Goal: Feedback & Contribution: Submit feedback/report problem

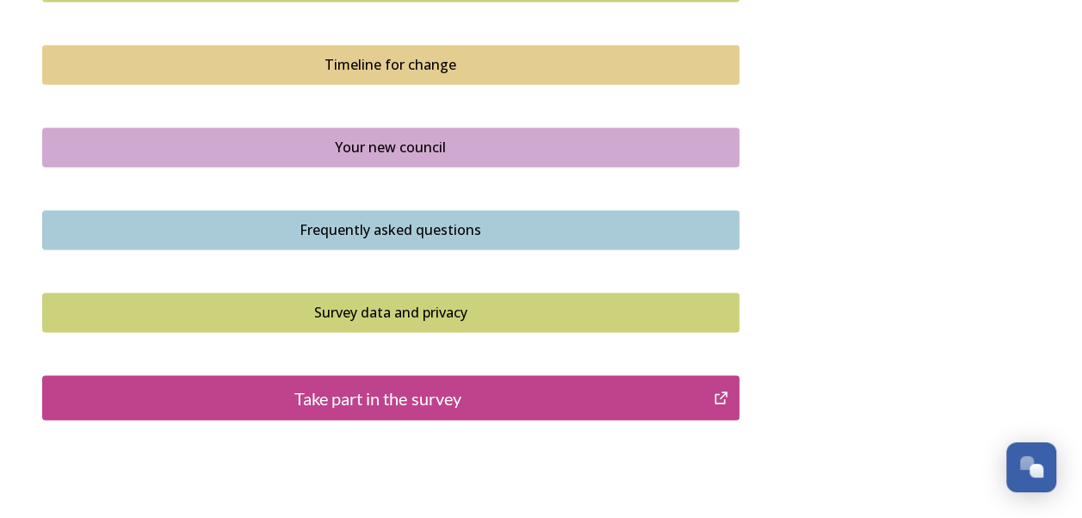
scroll to position [1329, 0]
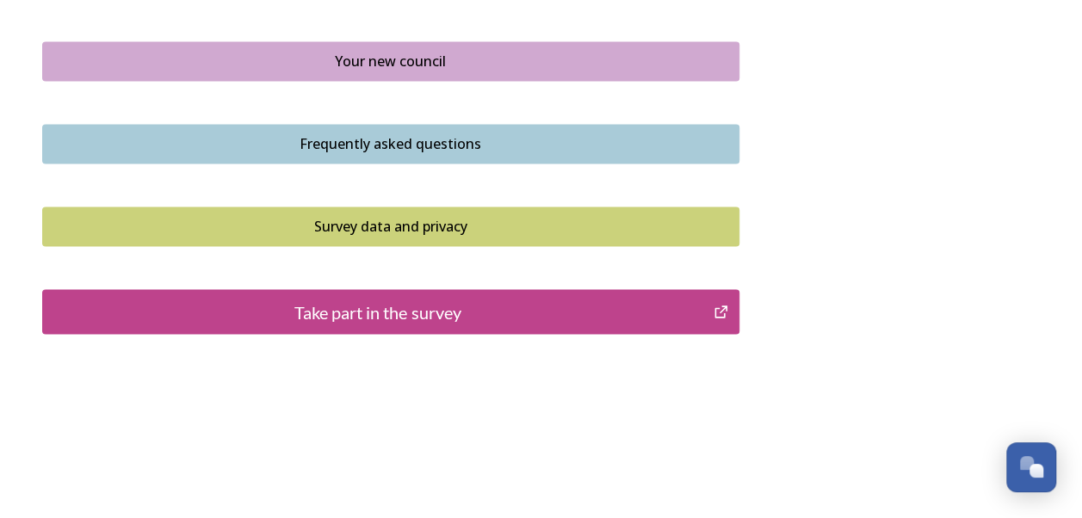
click at [434, 312] on div "Take part in the survey" at bounding box center [378, 312] width 653 height 26
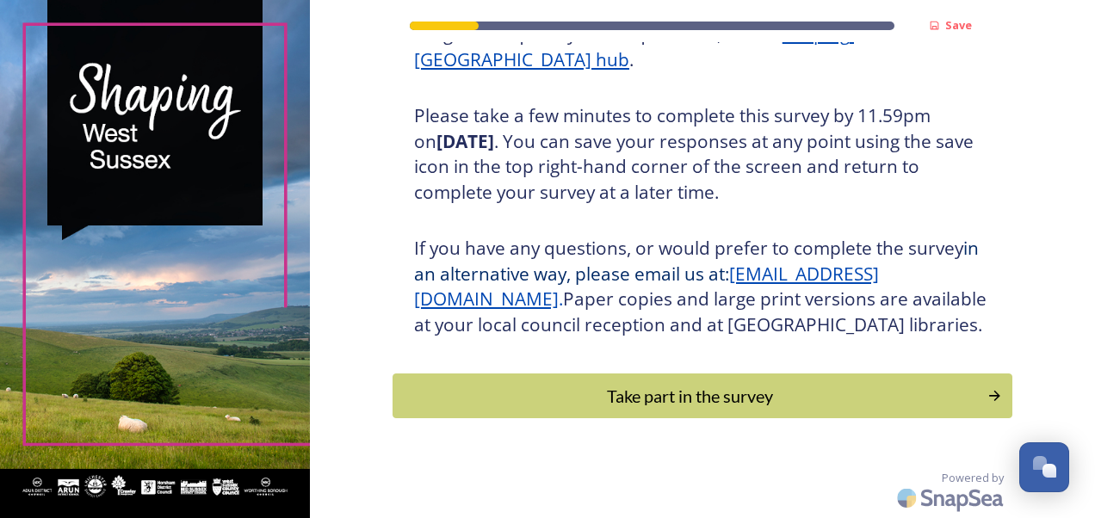
scroll to position [292, 0]
click at [759, 409] on div "Take part in the survey" at bounding box center [690, 396] width 582 height 26
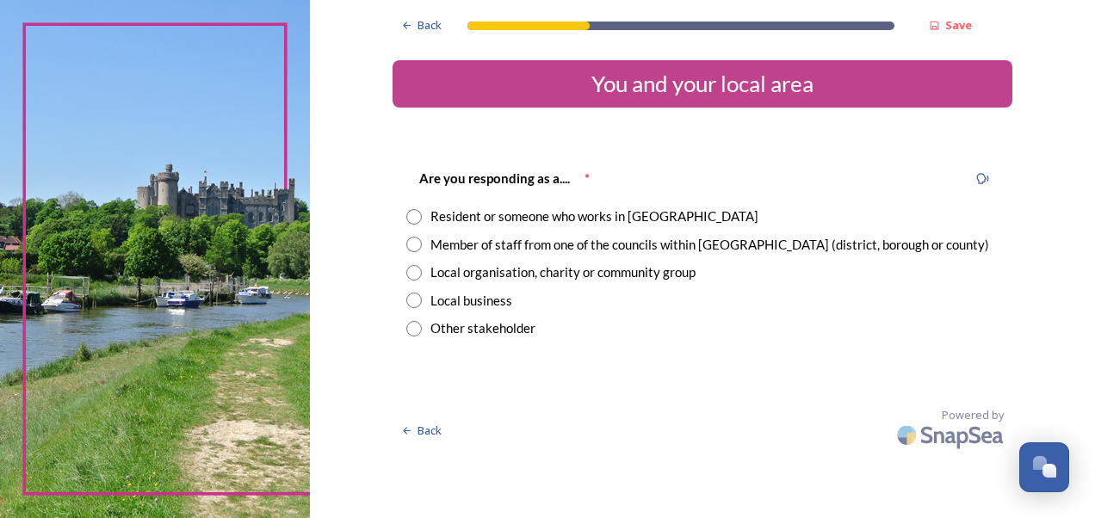
click at [415, 248] on input "radio" at bounding box center [413, 244] width 15 height 15
radio input "true"
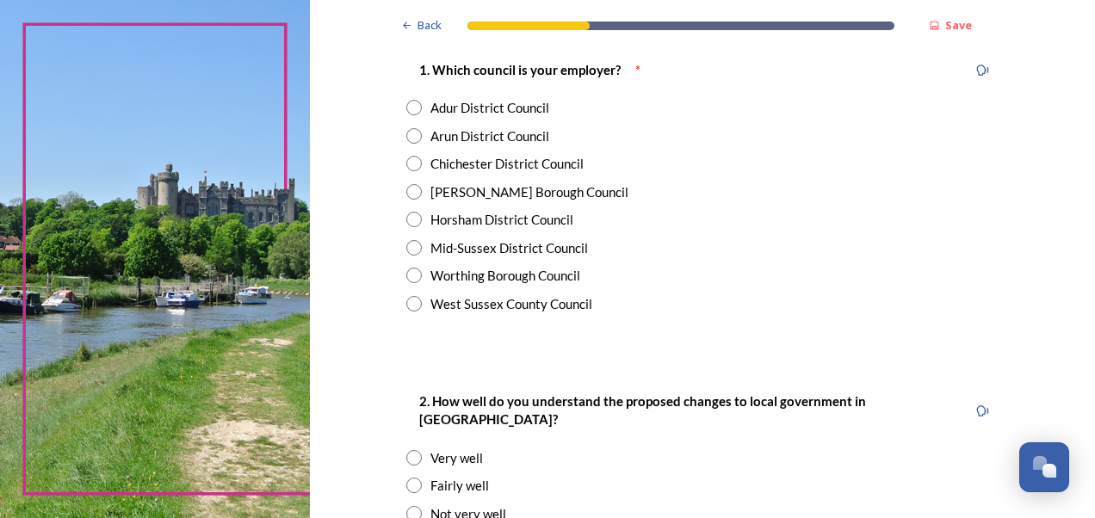
scroll to position [414, 0]
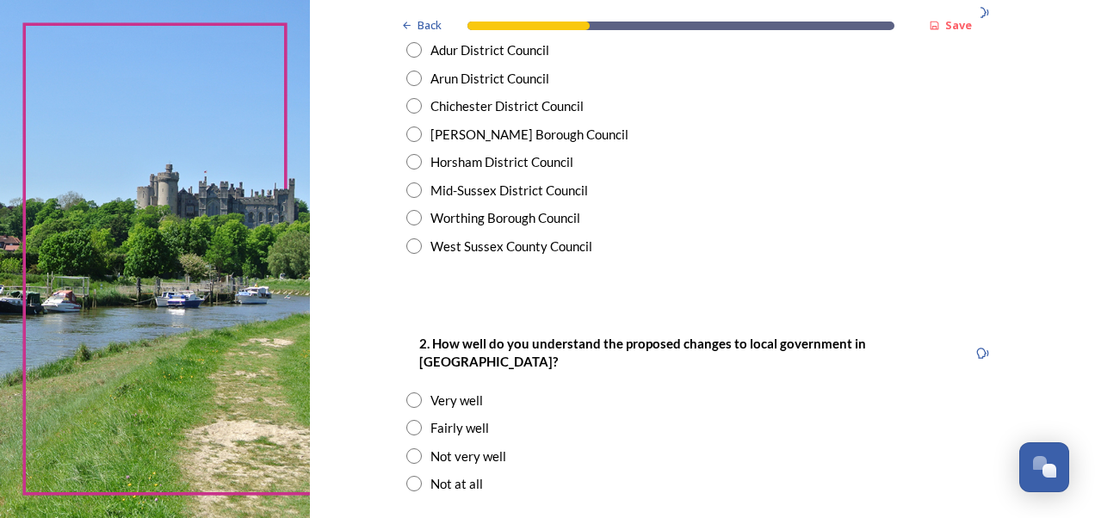
click at [411, 248] on input "radio" at bounding box center [413, 245] width 15 height 15
radio input "true"
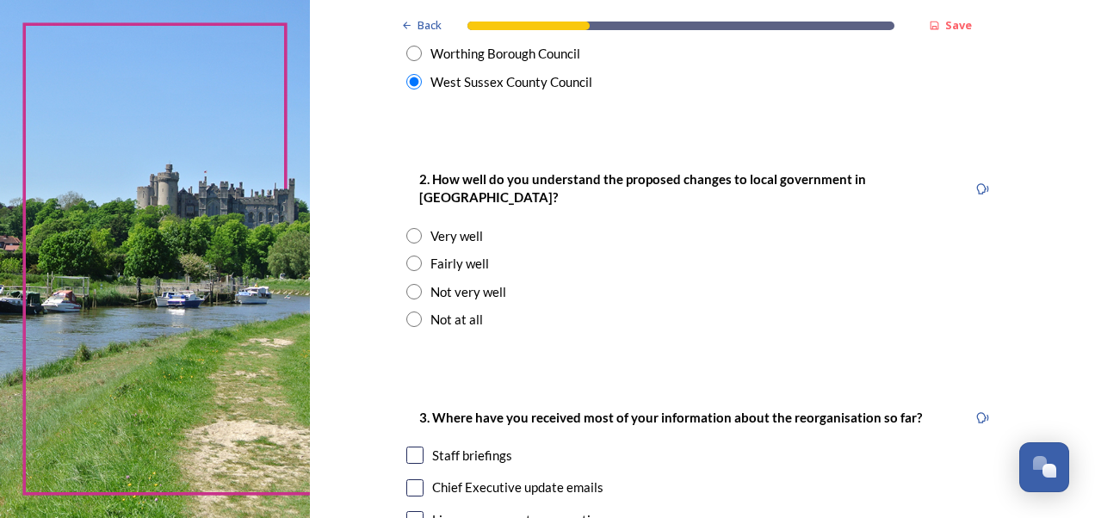
scroll to position [615, 0]
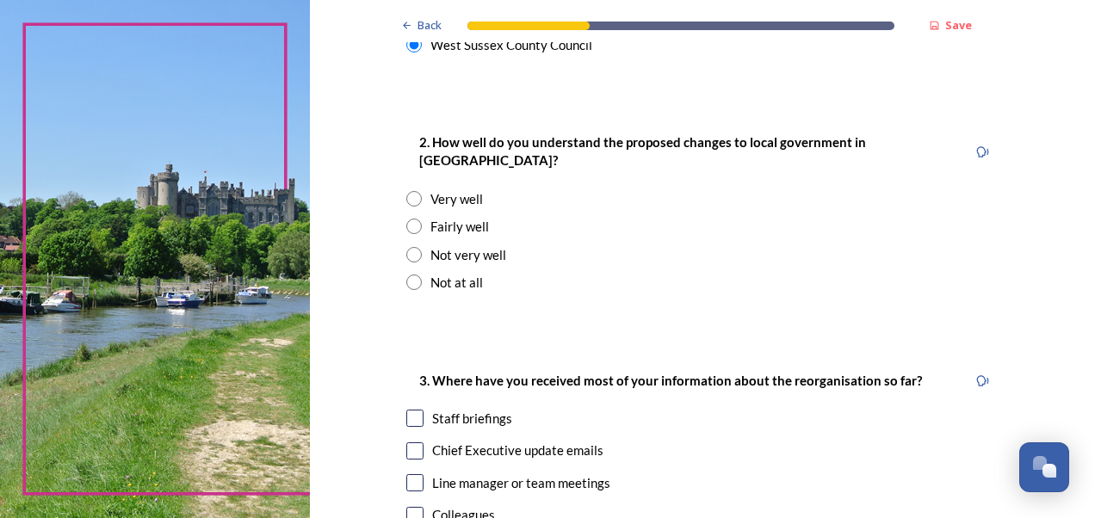
click at [408, 219] on input "radio" at bounding box center [413, 226] width 15 height 15
radio input "true"
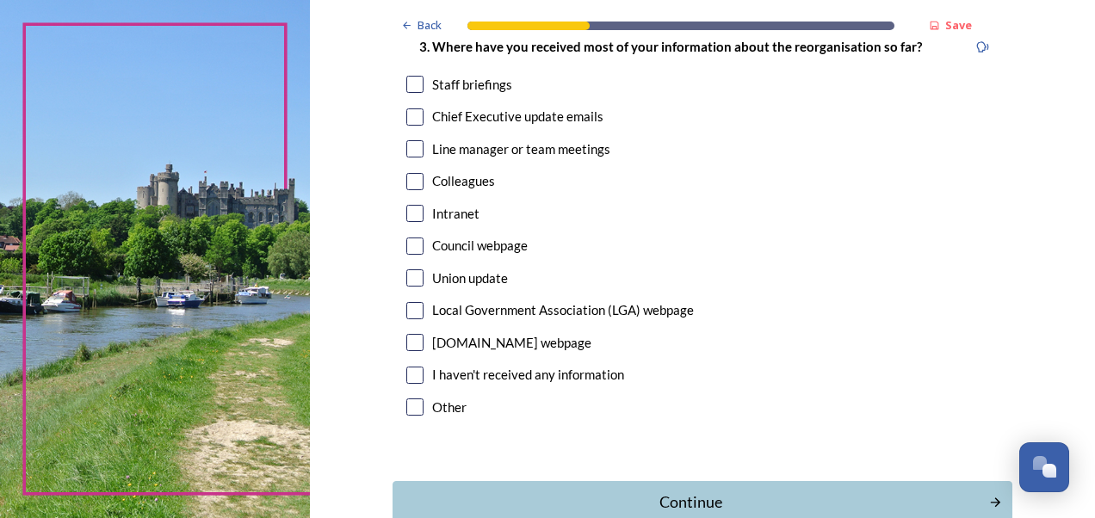
scroll to position [957, 0]
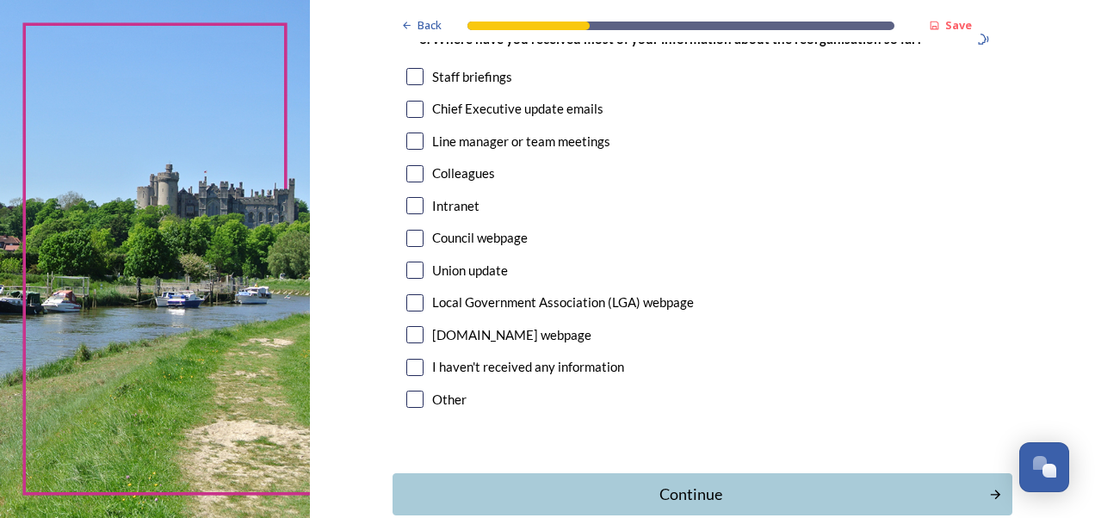
click at [406, 68] on input "checkbox" at bounding box center [414, 76] width 17 height 17
checkbox input "true"
click at [739, 483] on div "Continue" at bounding box center [690, 494] width 583 height 23
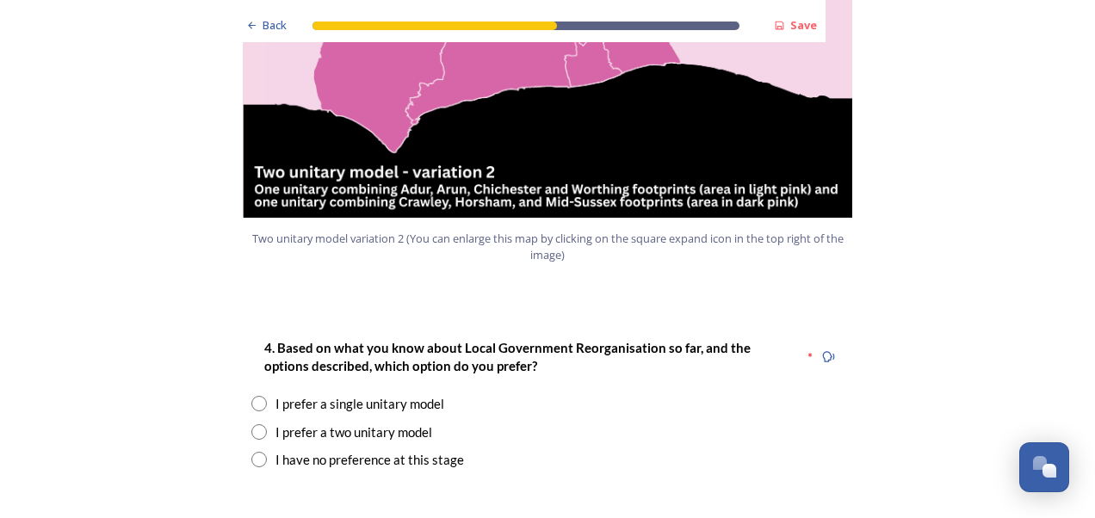
scroll to position [2084, 0]
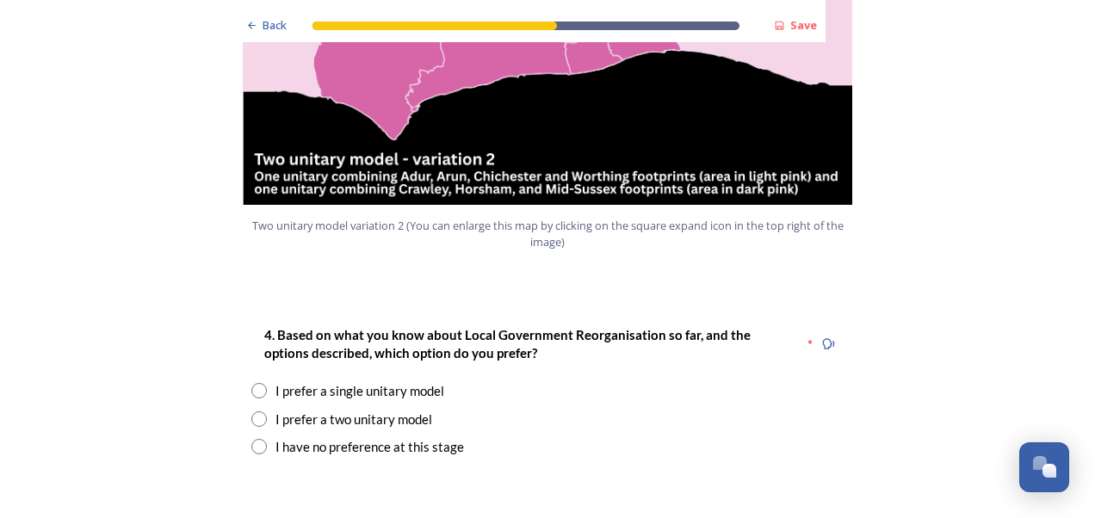
click at [253, 383] on input "radio" at bounding box center [258, 390] width 15 height 15
radio input "true"
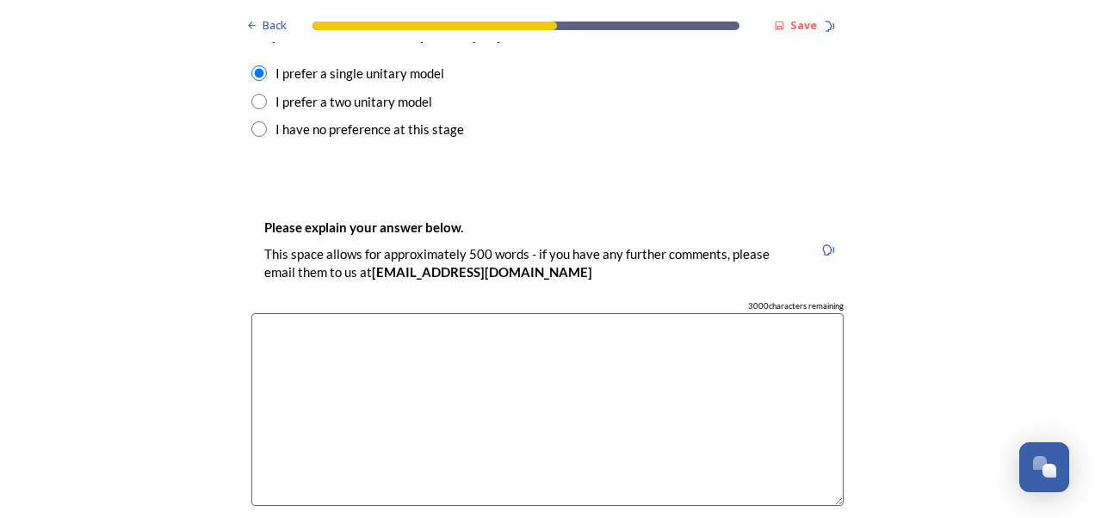
scroll to position [2428, 0]
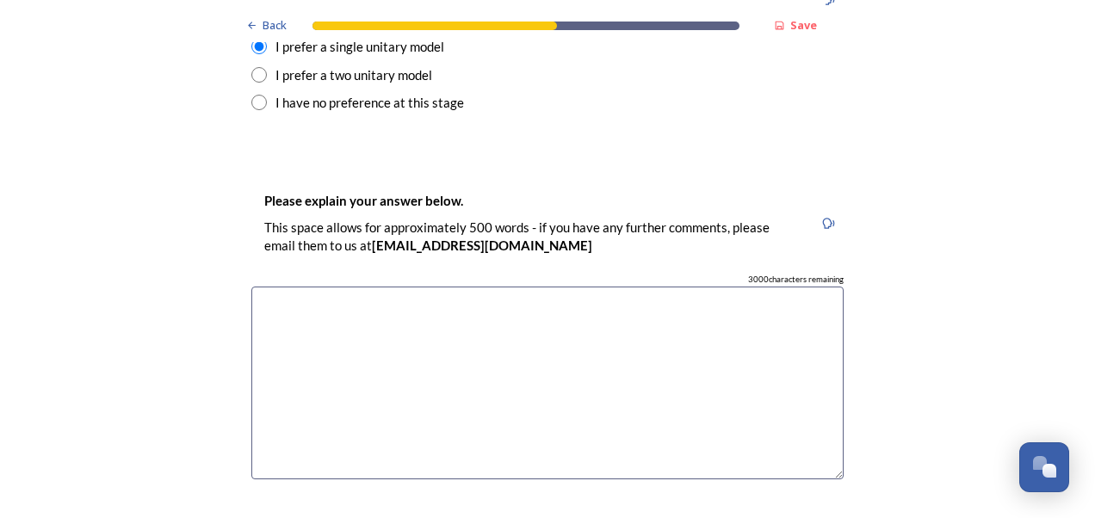
click at [372, 287] on textarea at bounding box center [547, 384] width 592 height 194
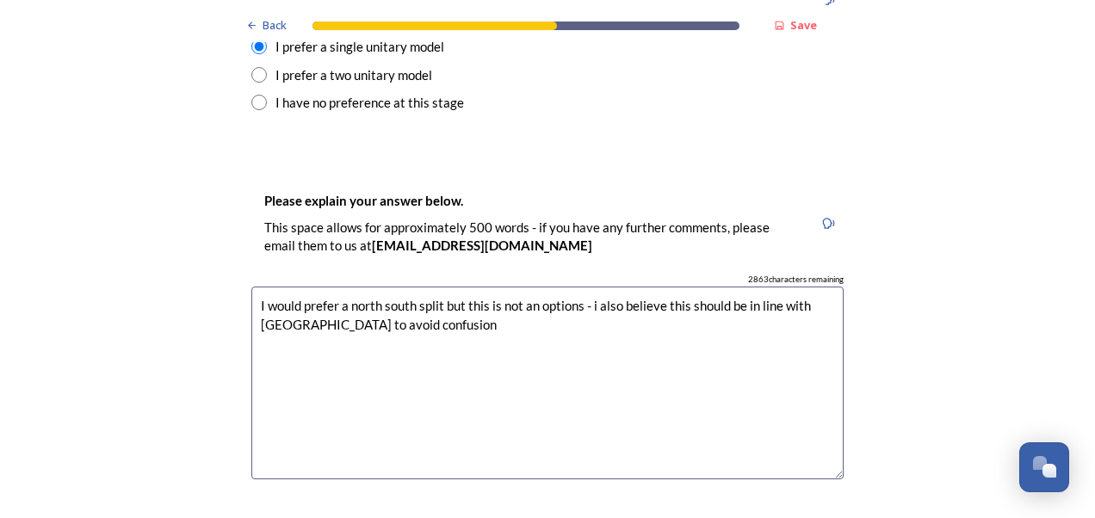
click at [590, 287] on textarea "I would prefer a north south split but this is not an options - i also believe …" at bounding box center [547, 384] width 592 height 194
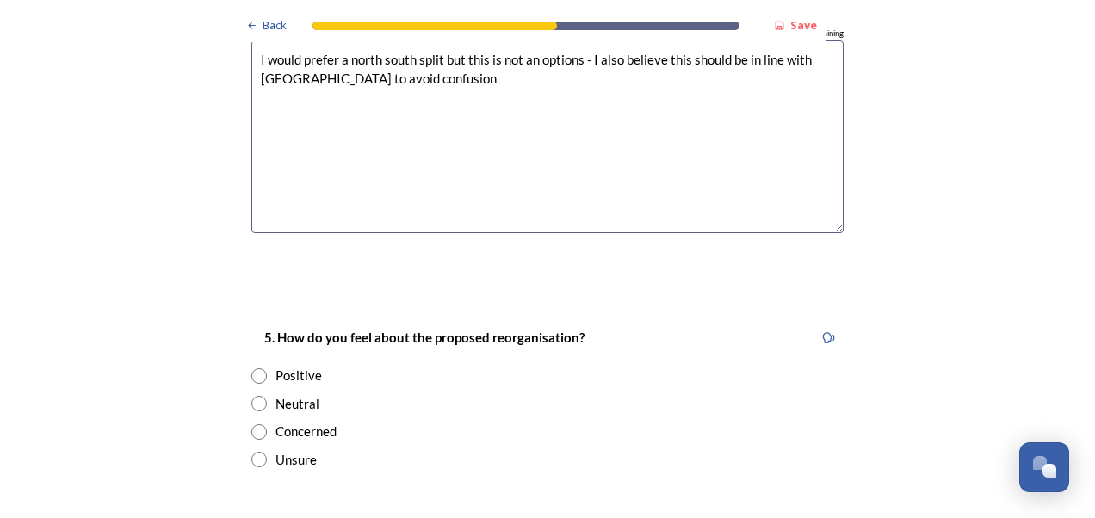
scroll to position [2822, 0]
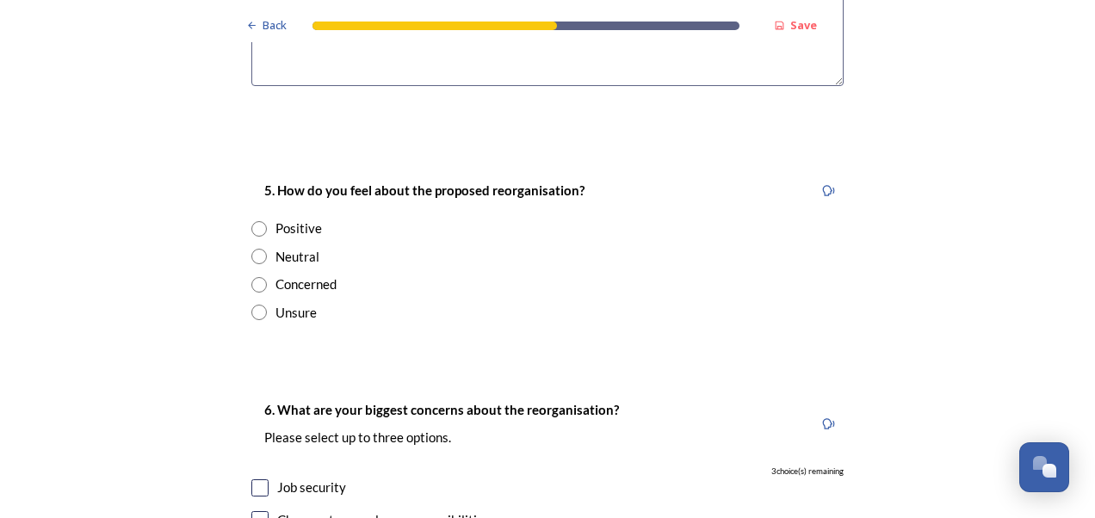
type textarea "I would prefer a north south split but this is not an options - I also believe …"
click at [251, 249] on input "radio" at bounding box center [258, 256] width 15 height 15
radio input "true"
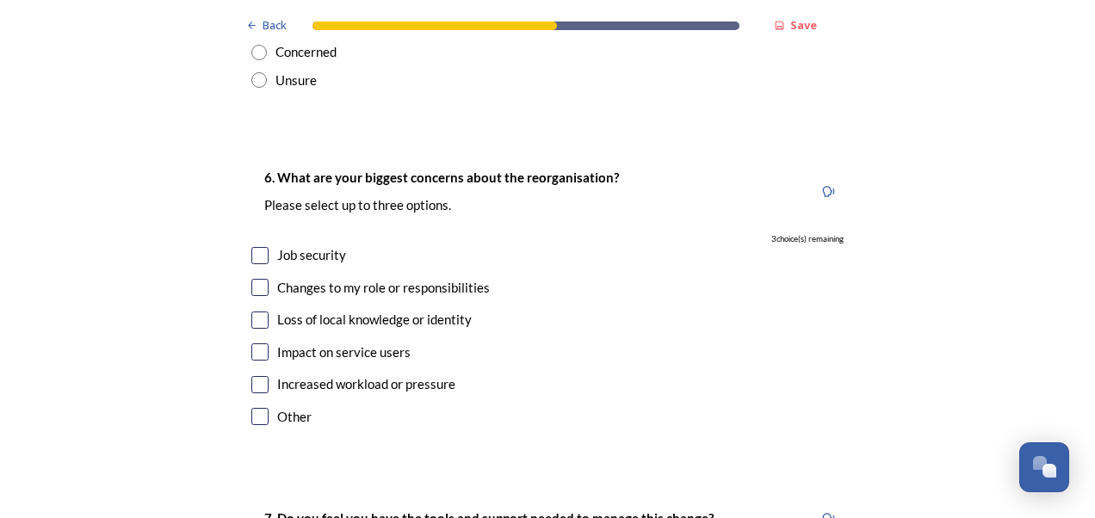
scroll to position [3128, 0]
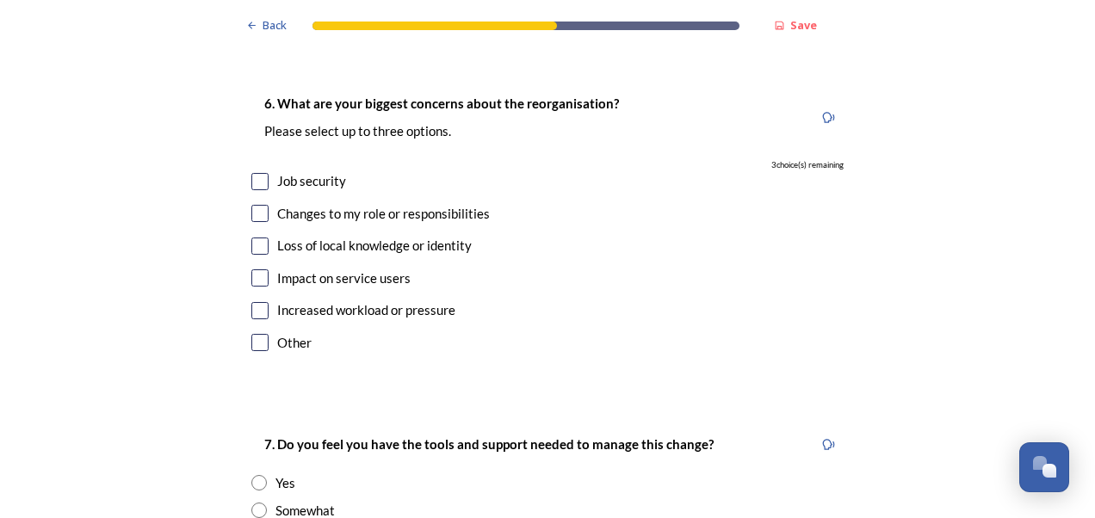
click at [253, 205] on input "checkbox" at bounding box center [259, 213] width 17 height 17
checkbox input "true"
click at [253, 238] on input "checkbox" at bounding box center [259, 246] width 17 height 17
checkbox input "true"
click at [255, 302] on input "checkbox" at bounding box center [259, 310] width 17 height 17
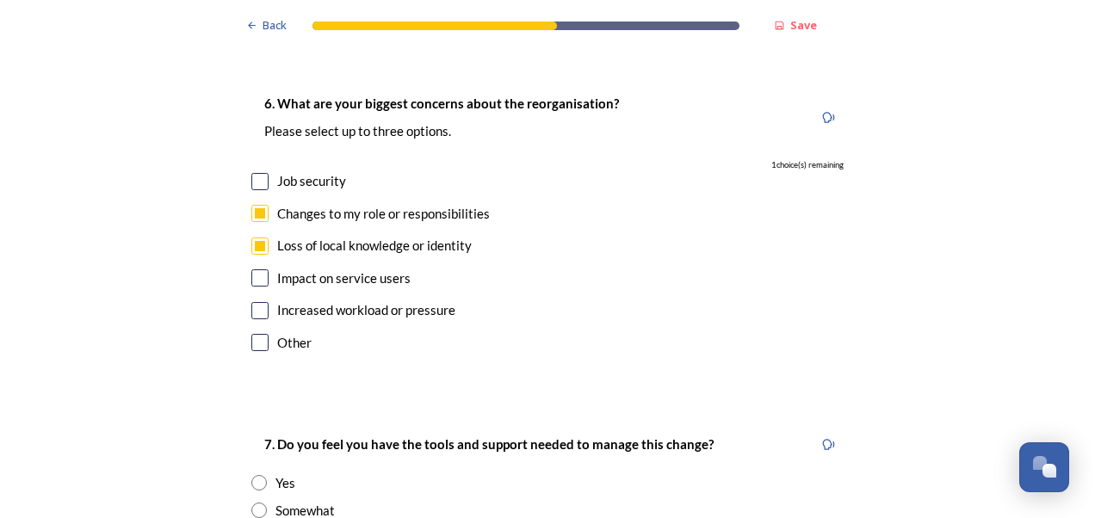
checkbox input "true"
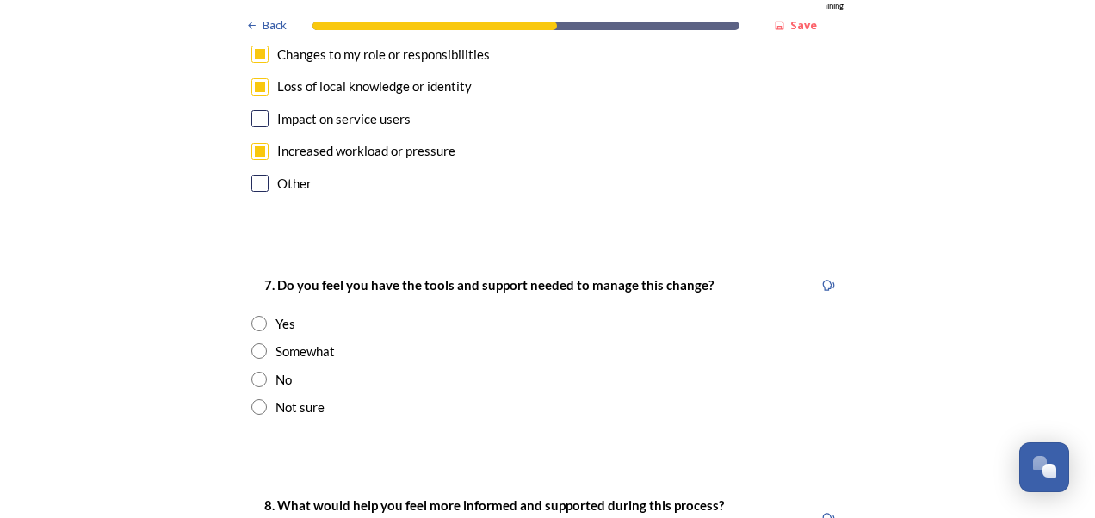
scroll to position [3341, 0]
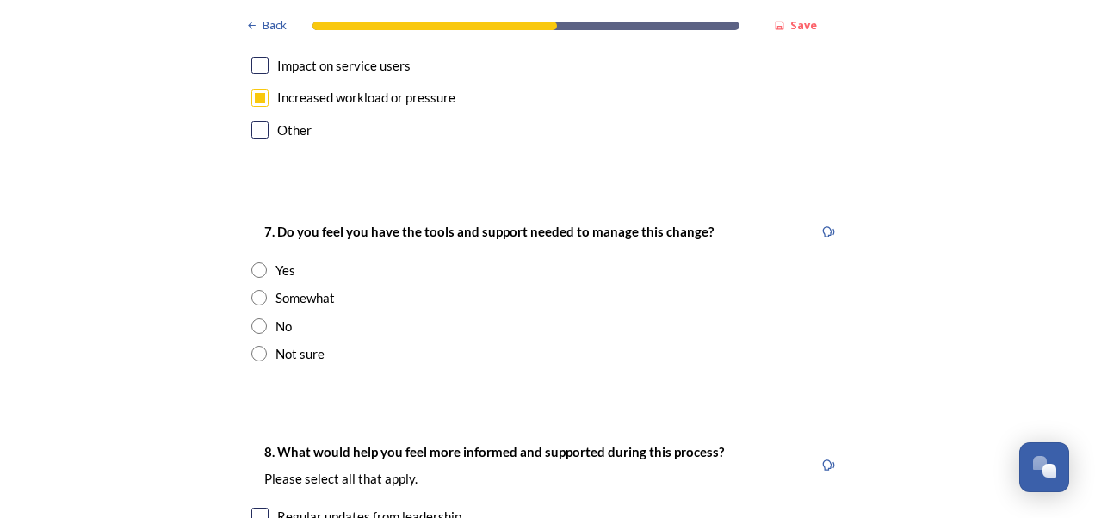
click at [242, 244] on div "7. Do you feel you have the tools and support needed to manage this change? Yes…" at bounding box center [548, 292] width 620 height 176
click at [258, 290] on input "radio" at bounding box center [258, 297] width 15 height 15
radio input "true"
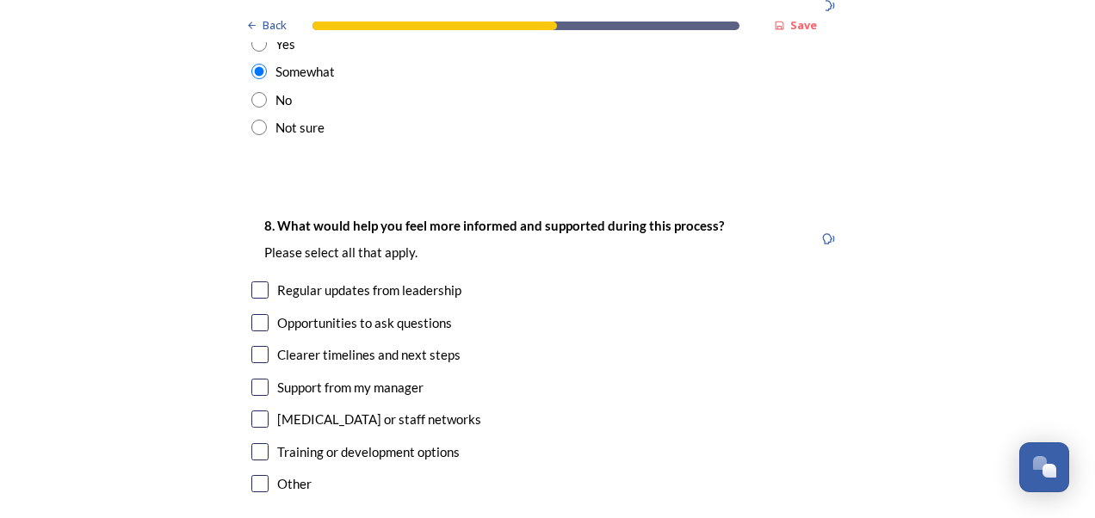
scroll to position [3627, 0]
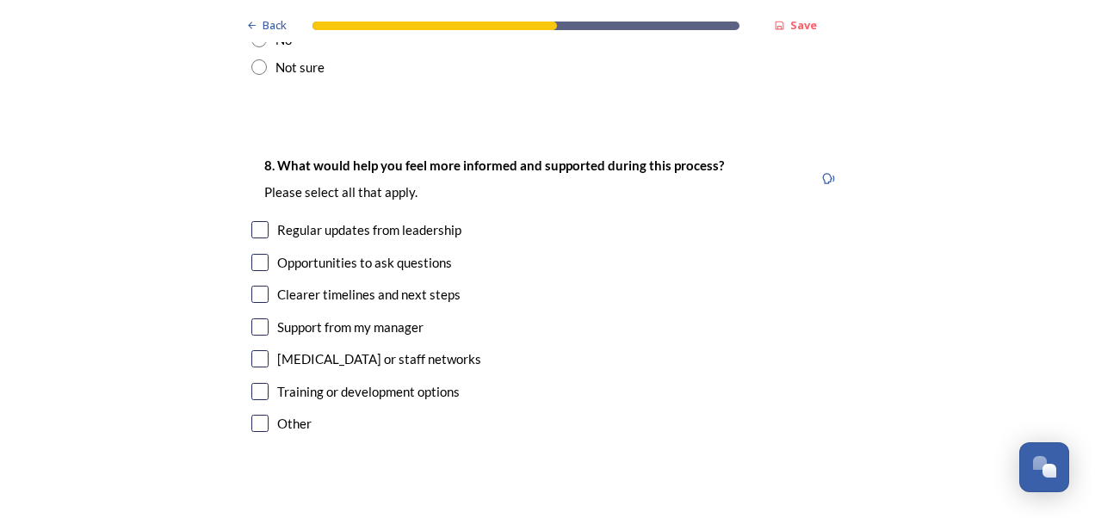
click at [253, 286] on input "checkbox" at bounding box center [259, 294] width 17 height 17
checkbox input "true"
click at [252, 383] on input "checkbox" at bounding box center [259, 391] width 17 height 17
checkbox input "true"
click at [253, 415] on input "checkbox" at bounding box center [259, 423] width 17 height 17
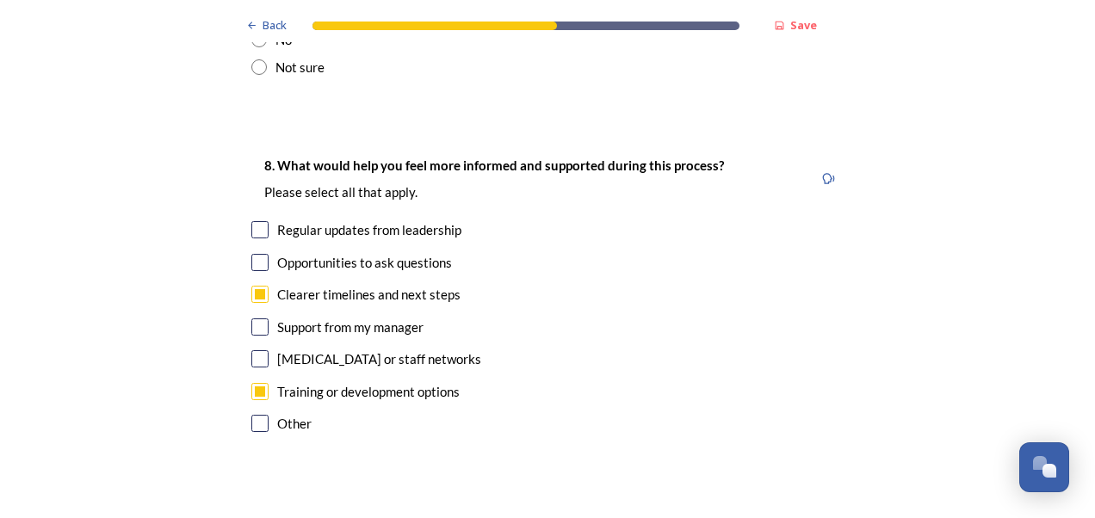
checkbox input "true"
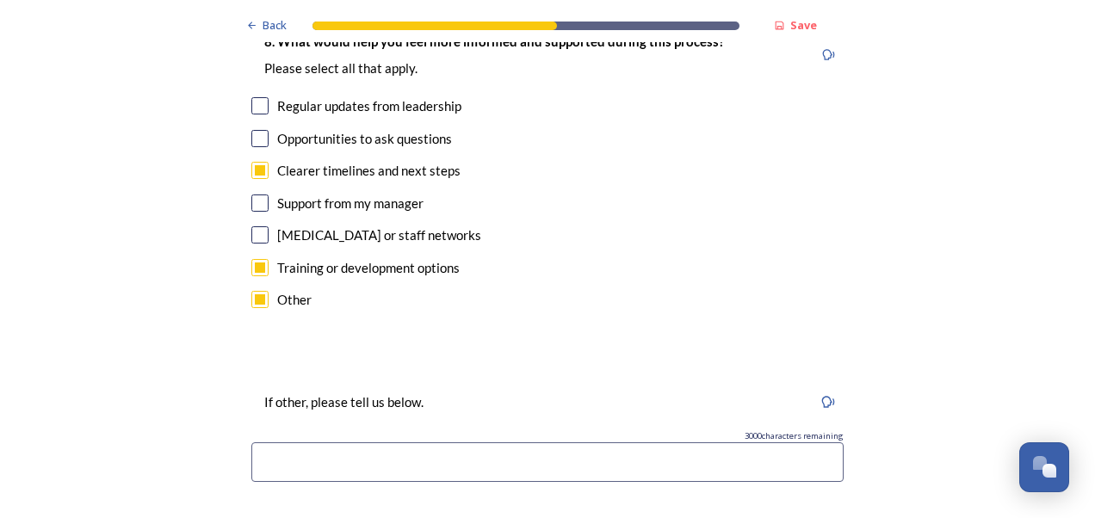
scroll to position [3771, 0]
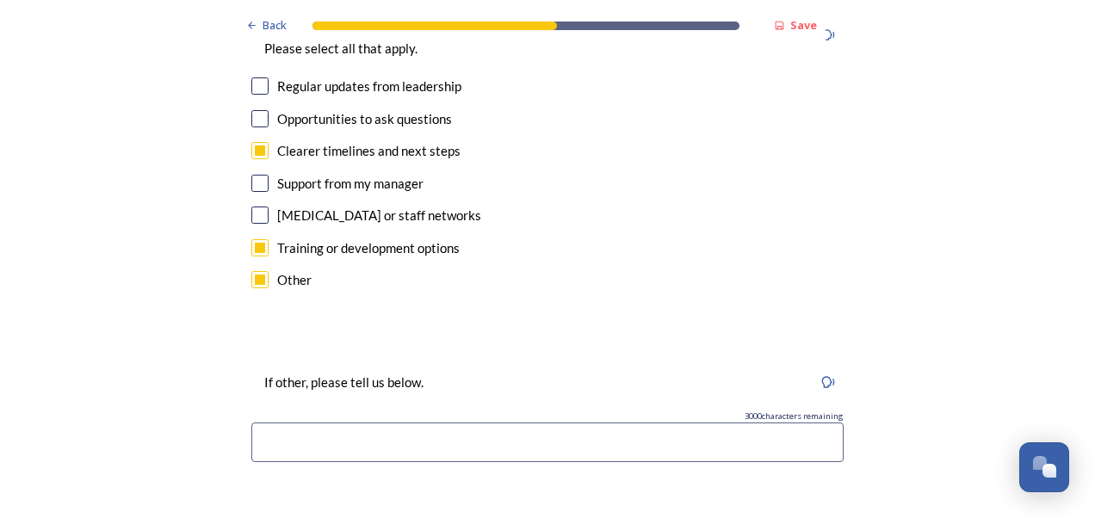
click at [319, 423] on input at bounding box center [547, 443] width 592 height 40
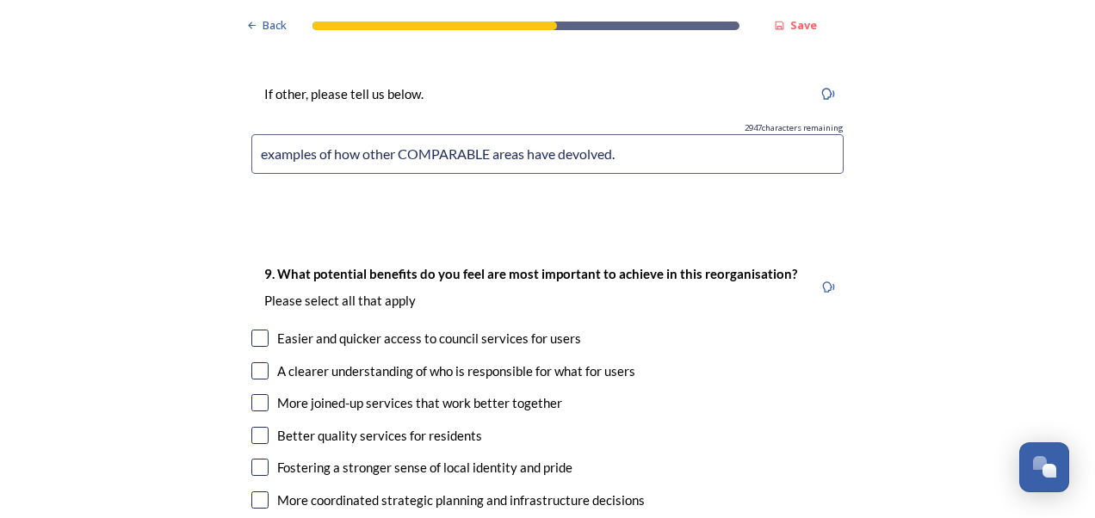
scroll to position [4135, 0]
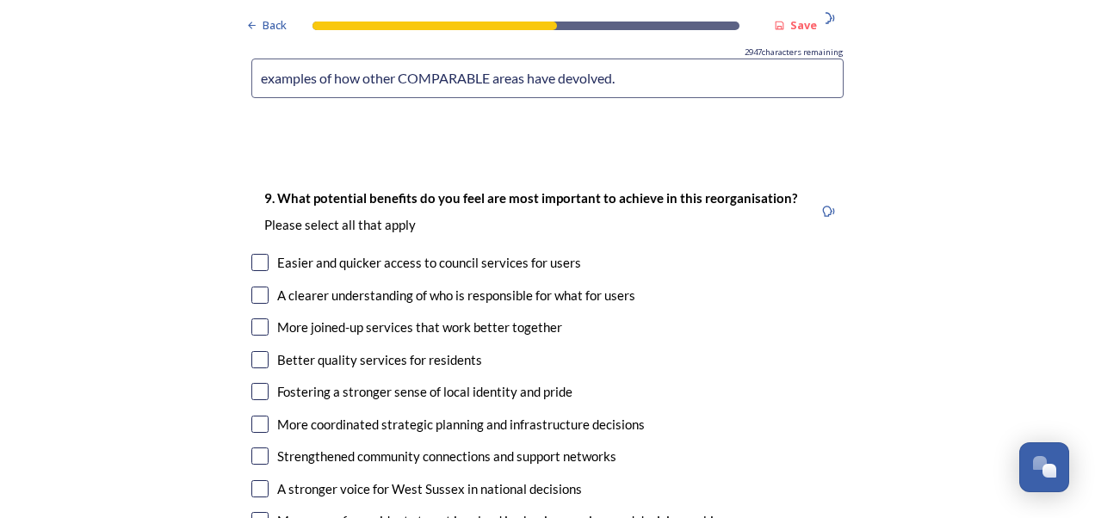
type input "examples of how other COMPARABLE areas have devolved."
click at [257, 287] on input "checkbox" at bounding box center [259, 295] width 17 height 17
checkbox input "true"
drag, startPoint x: 256, startPoint y: 269, endPoint x: 281, endPoint y: 288, distance: 31.3
click at [256, 318] on input "checkbox" at bounding box center [259, 326] width 17 height 17
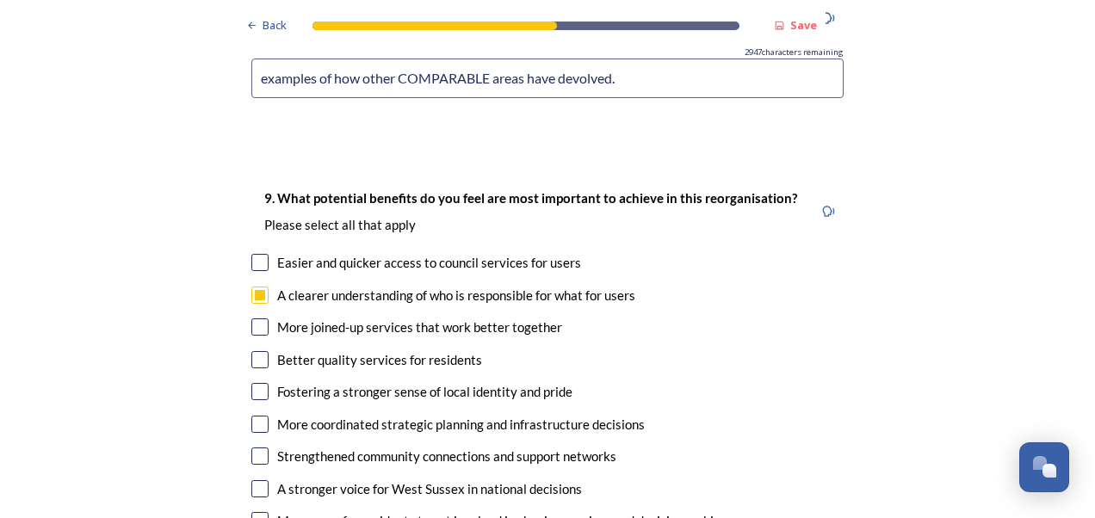
checkbox input "true"
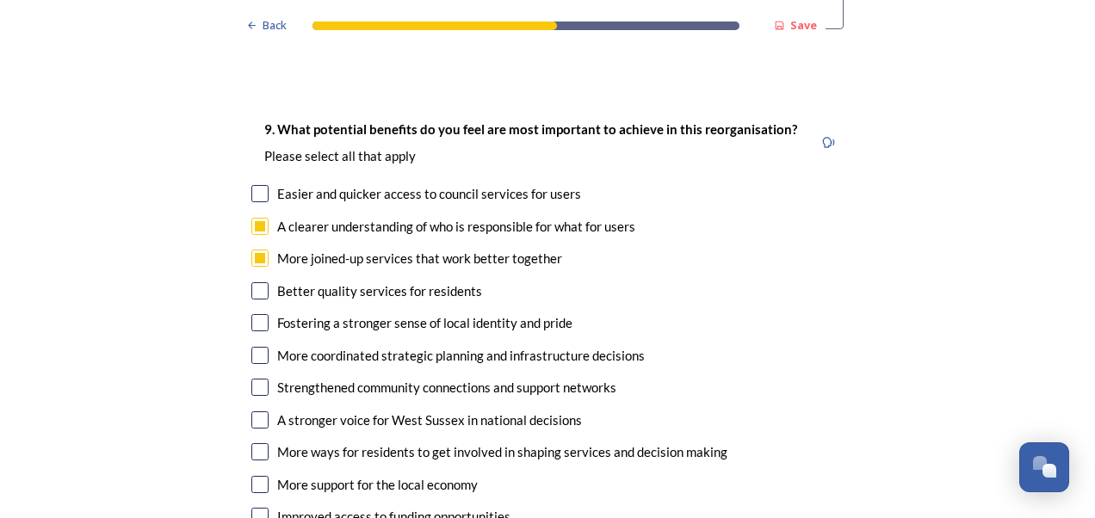
scroll to position [4239, 0]
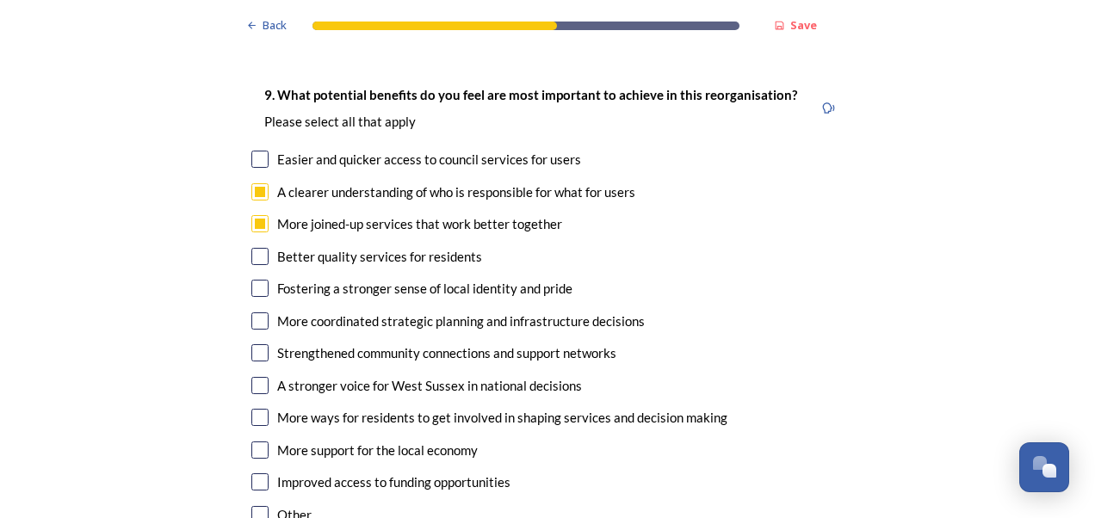
click at [257, 442] on input "checkbox" at bounding box center [259, 450] width 17 height 17
checkbox input "true"
click at [257, 281] on div "9. What potential benefits do you feel are most important to achieve in this re…" at bounding box center [548, 306] width 620 height 479
click at [253, 312] on input "checkbox" at bounding box center [259, 320] width 17 height 17
checkbox input "true"
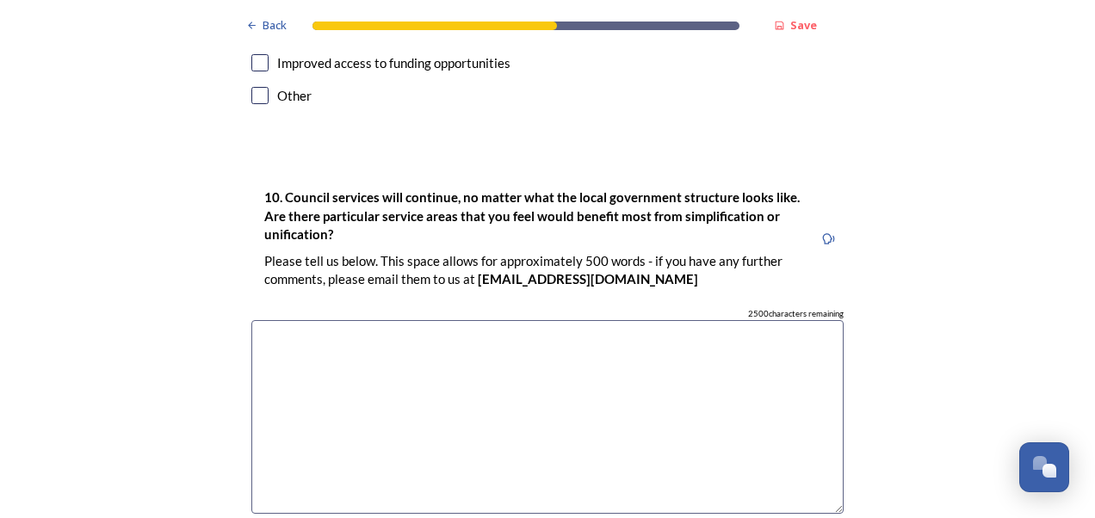
scroll to position [4672, 0]
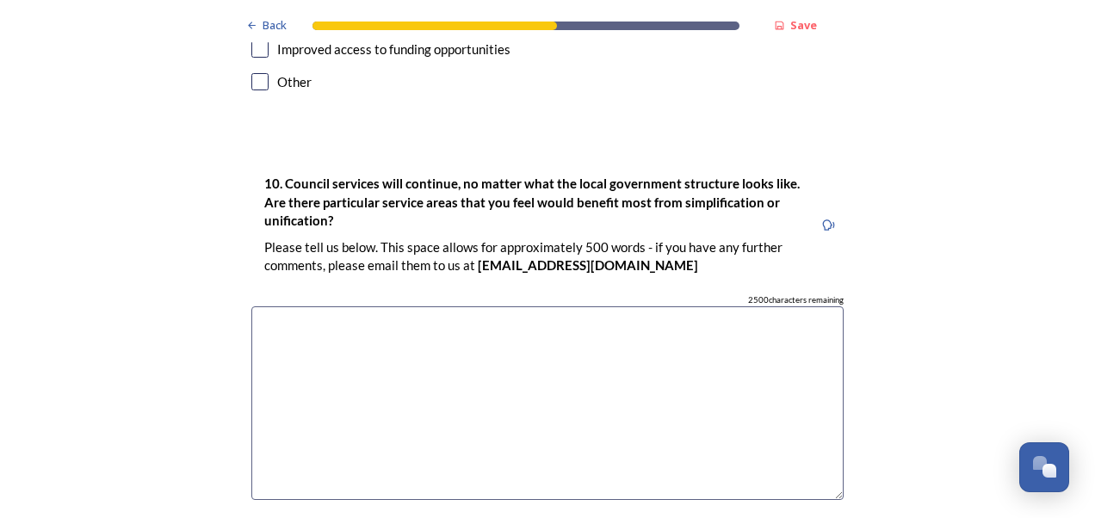
click at [351, 306] on textarea at bounding box center [547, 403] width 592 height 194
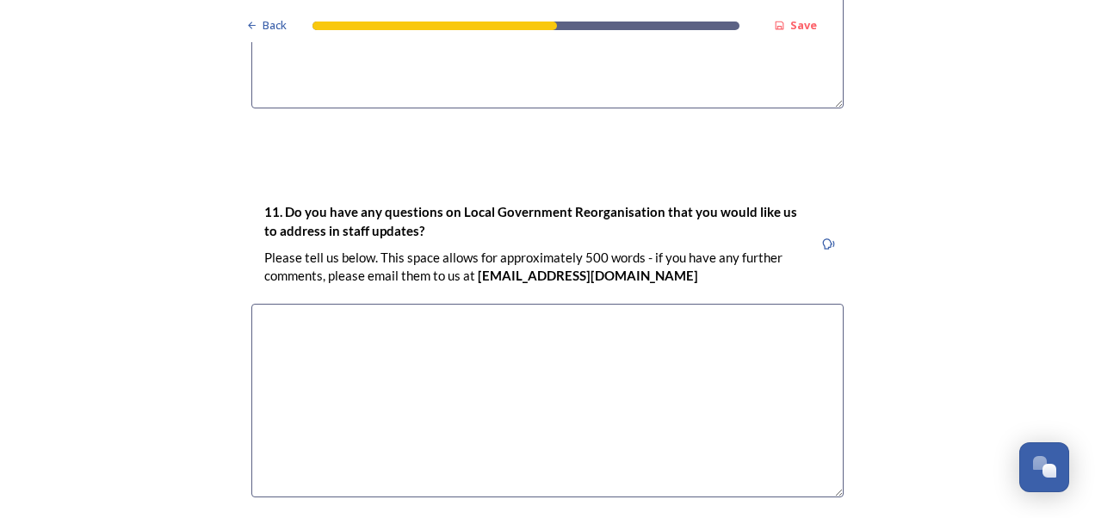
scroll to position [5071, 0]
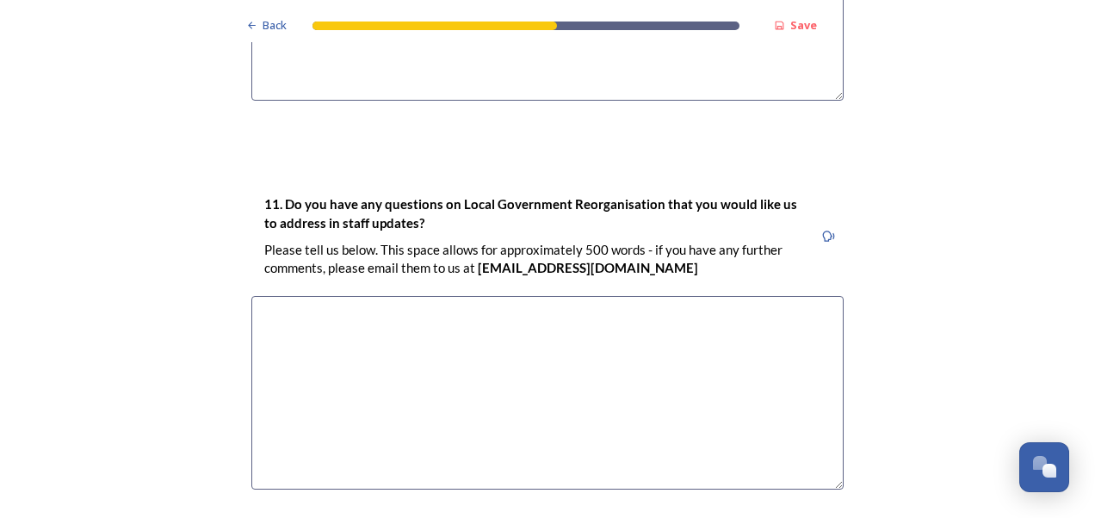
type textarea "transport and active travel"
click at [308, 296] on textarea at bounding box center [547, 393] width 592 height 194
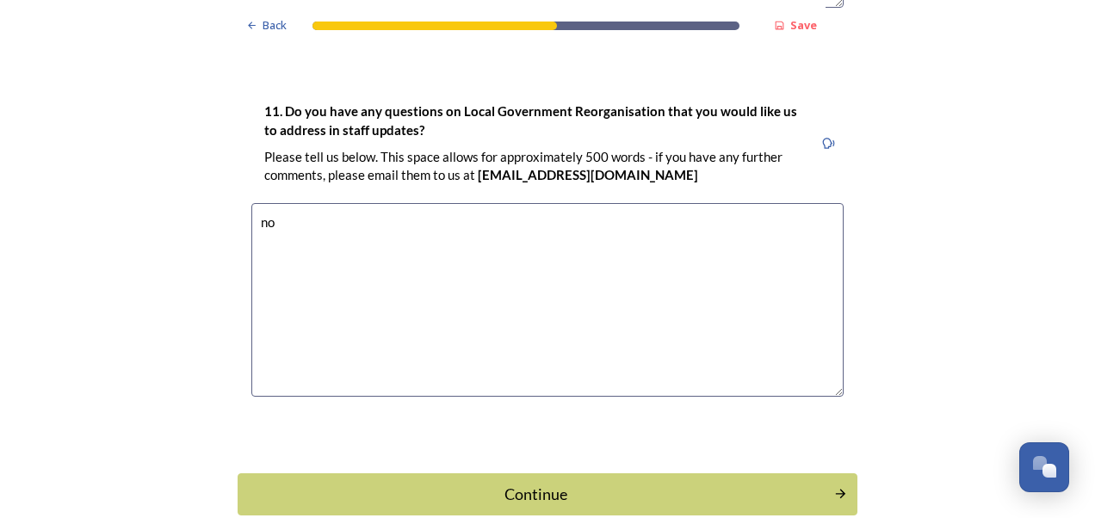
scroll to position [5174, 0]
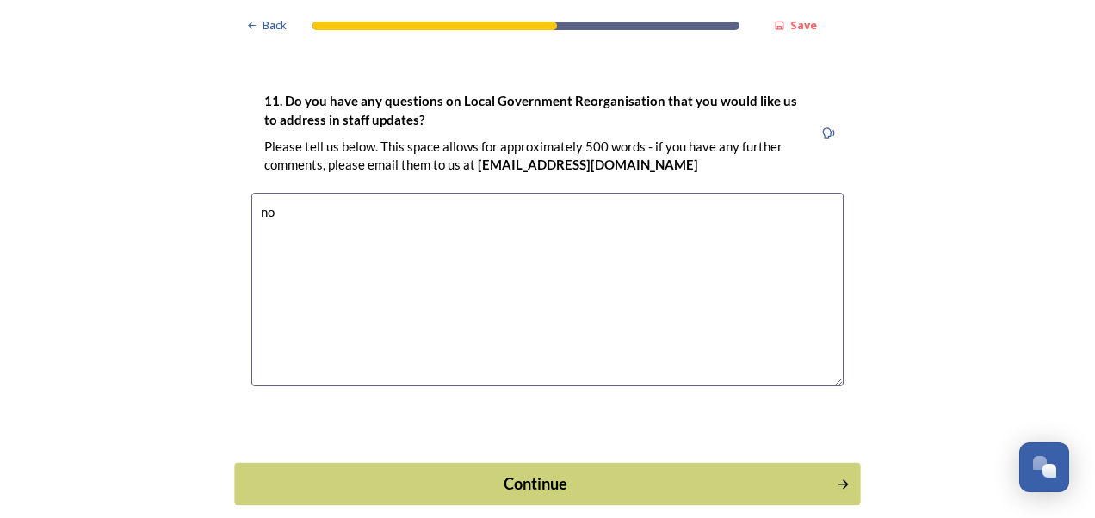
type textarea "no"
click at [600, 473] on div "Continue" at bounding box center [535, 484] width 583 height 23
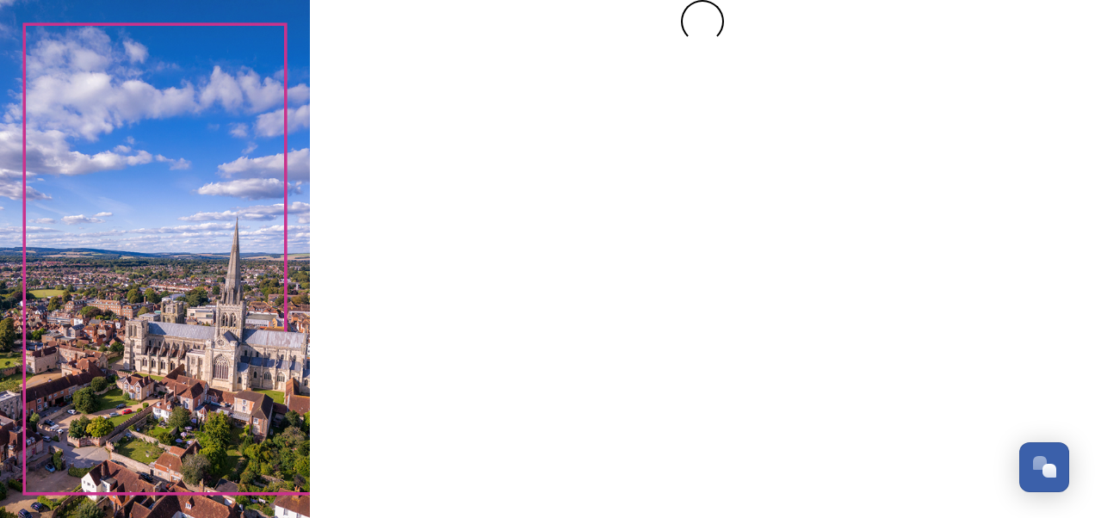
scroll to position [0, 0]
